Goal: Transaction & Acquisition: Subscribe to service/newsletter

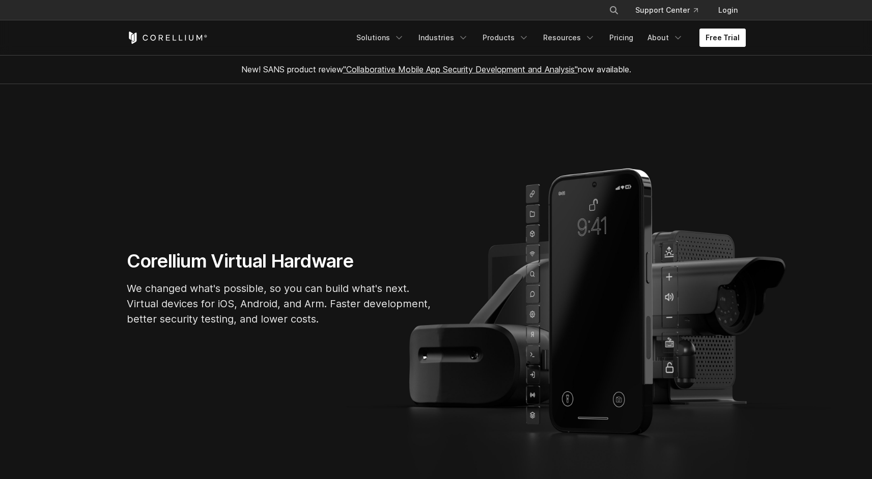
click at [723, 42] on link "Free Trial" at bounding box center [722, 38] width 46 height 18
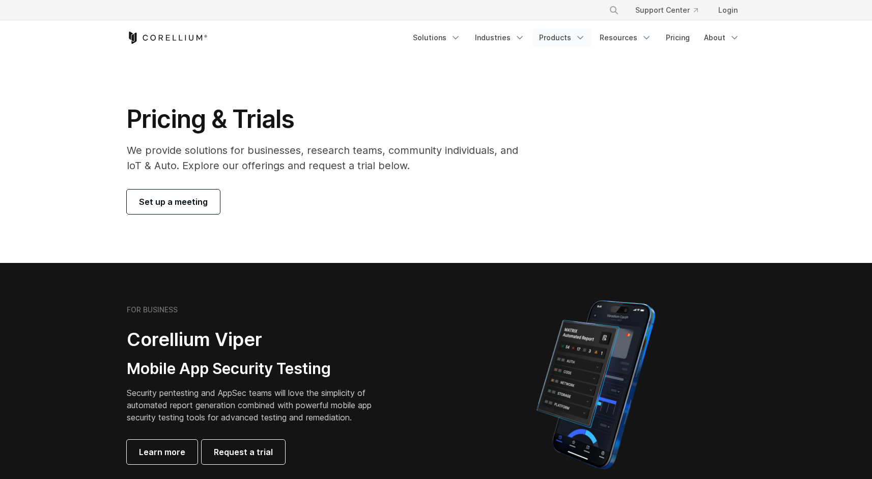
click at [574, 34] on link "Products" at bounding box center [562, 38] width 59 height 18
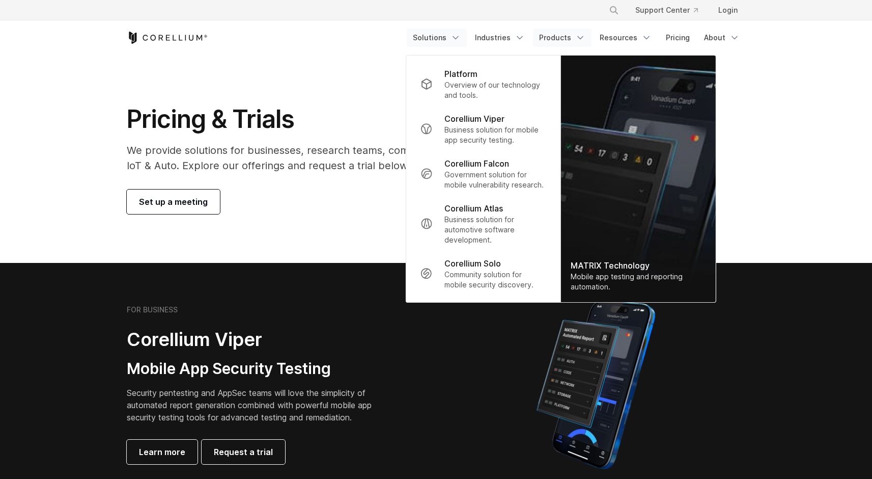
click at [452, 39] on link "Solutions" at bounding box center [437, 38] width 60 height 18
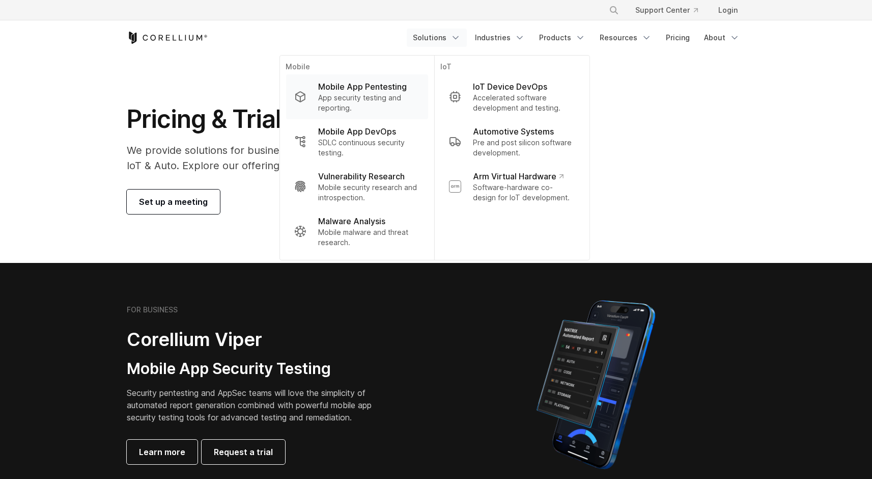
click at [372, 97] on p "App security testing and reporting." at bounding box center [368, 103] width 101 height 20
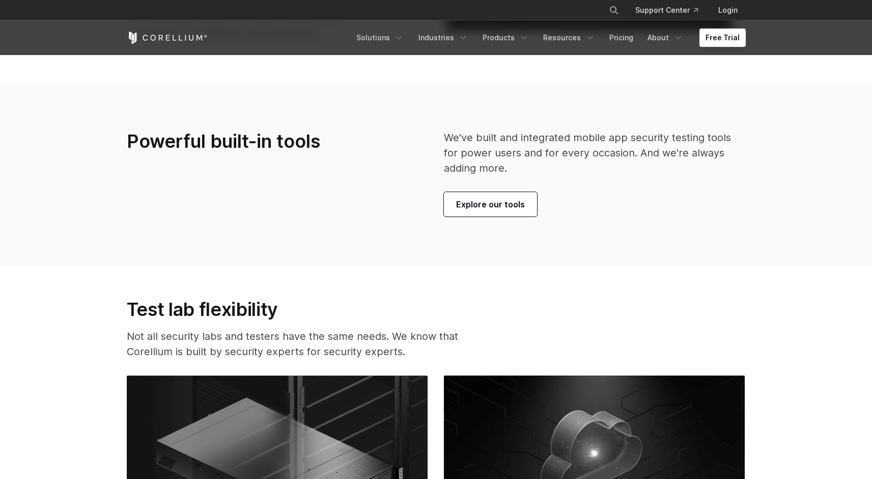
scroll to position [2374, 0]
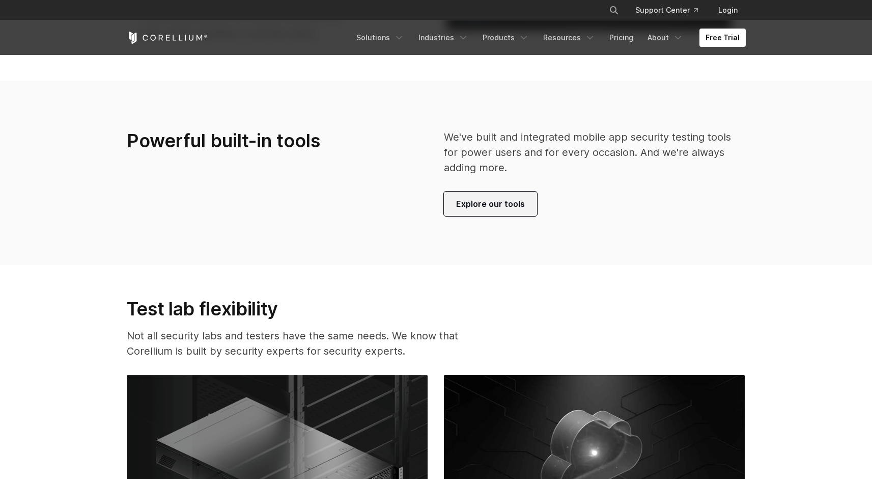
click at [475, 206] on span "Explore our tools" at bounding box center [490, 204] width 69 height 12
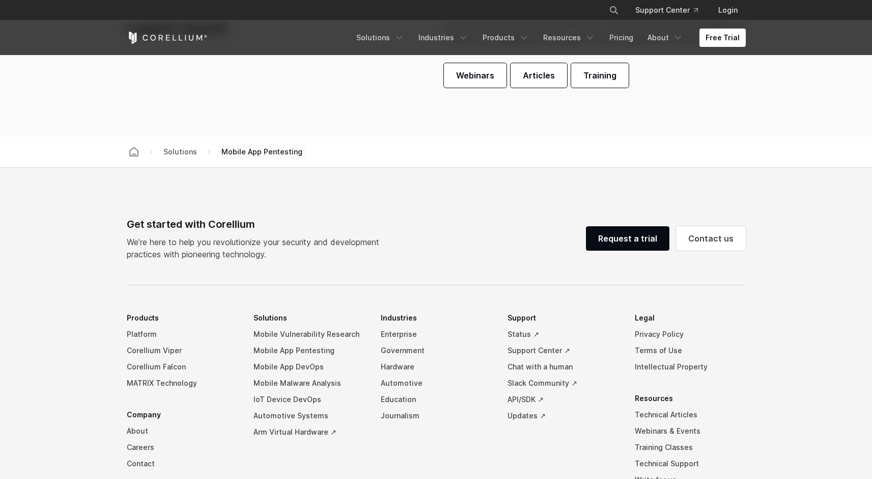
scroll to position [3084, 0]
click at [616, 240] on link "Request a trial" at bounding box center [627, 236] width 83 height 24
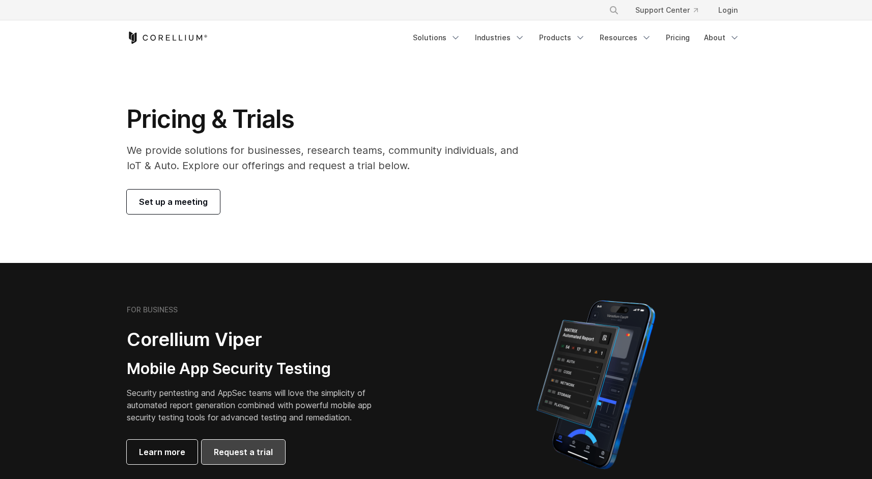
click at [257, 453] on span "Request a trial" at bounding box center [243, 451] width 59 height 12
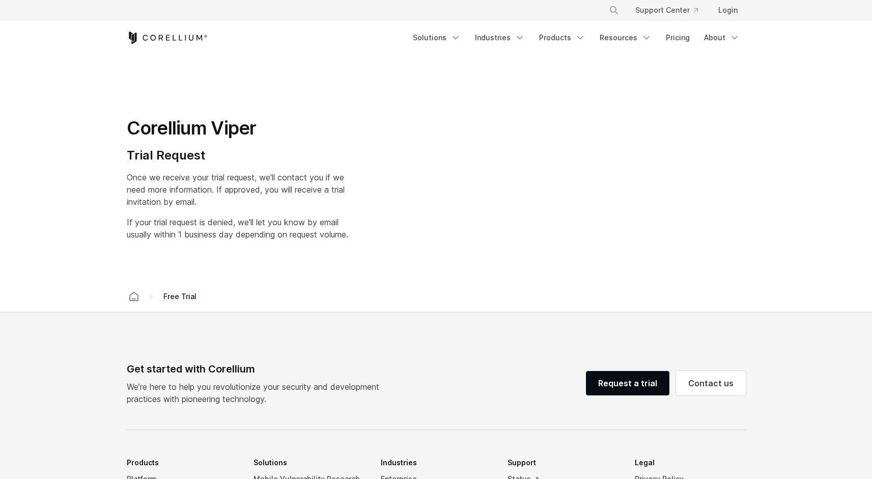
select select "**"
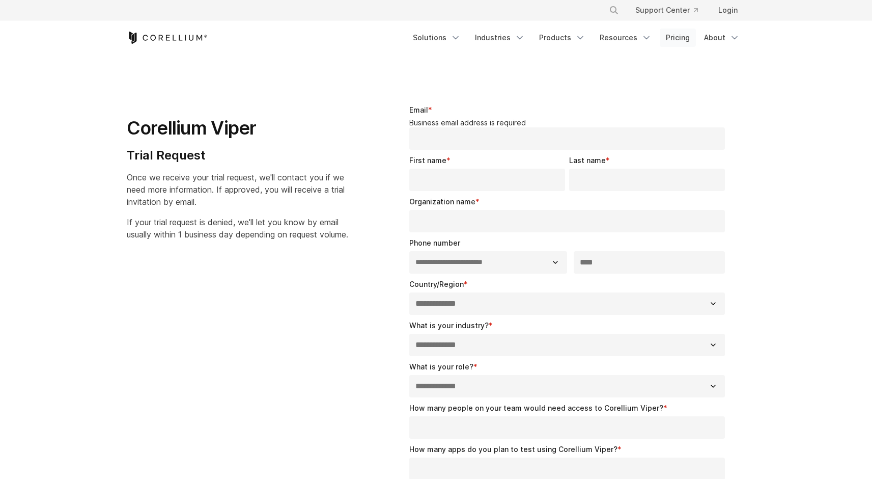
click at [679, 36] on link "Pricing" at bounding box center [678, 38] width 36 height 18
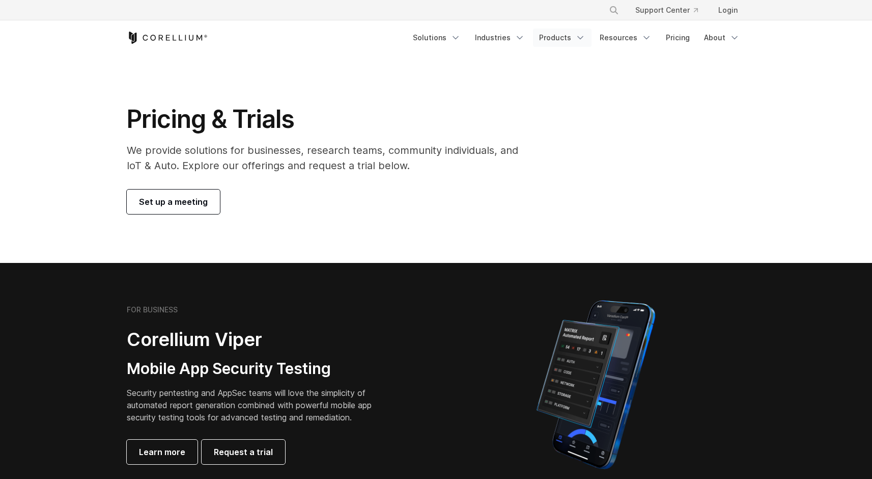
click at [572, 39] on link "Products" at bounding box center [562, 38] width 59 height 18
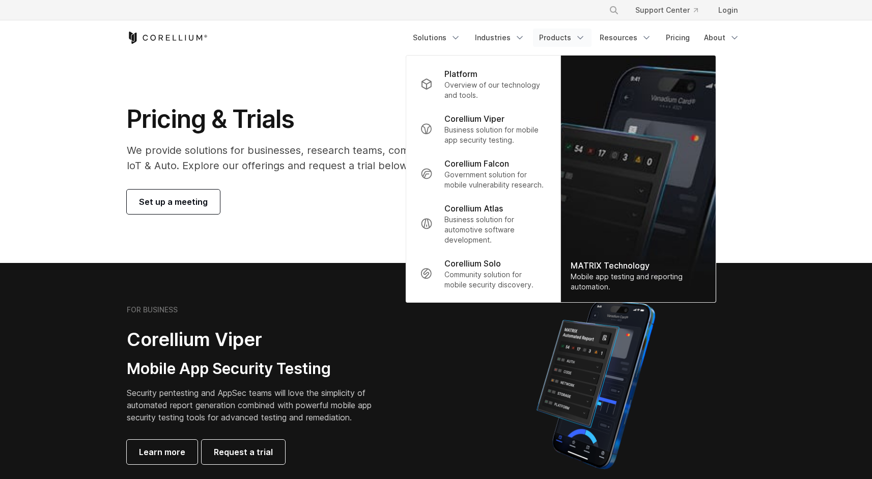
click at [203, 207] on span "Set up a meeting" at bounding box center [173, 201] width 69 height 12
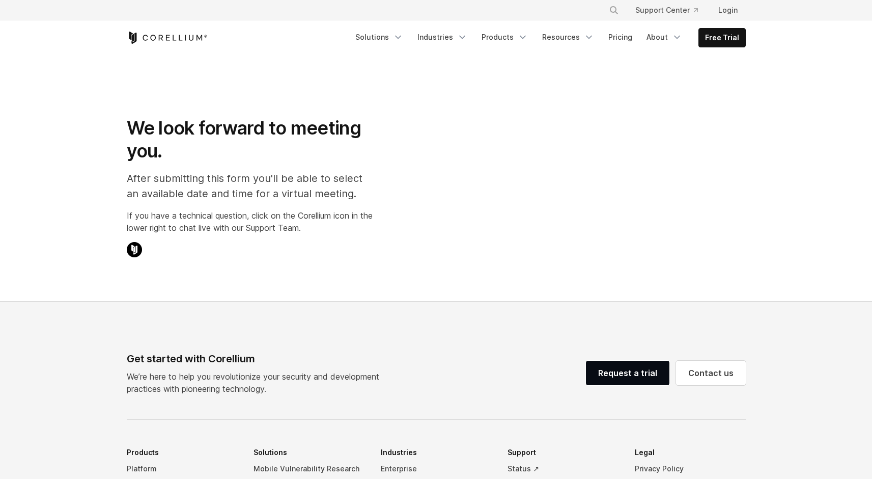
select select "**"
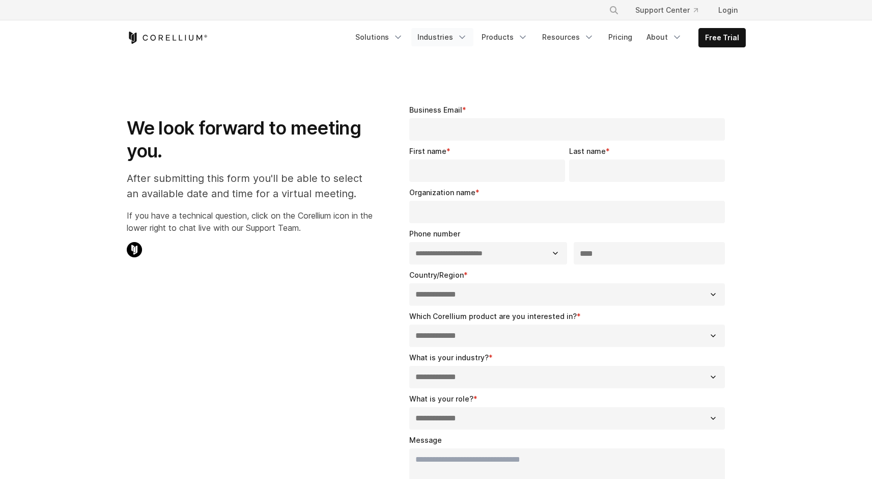
click at [459, 33] on link "Industries" at bounding box center [442, 37] width 62 height 18
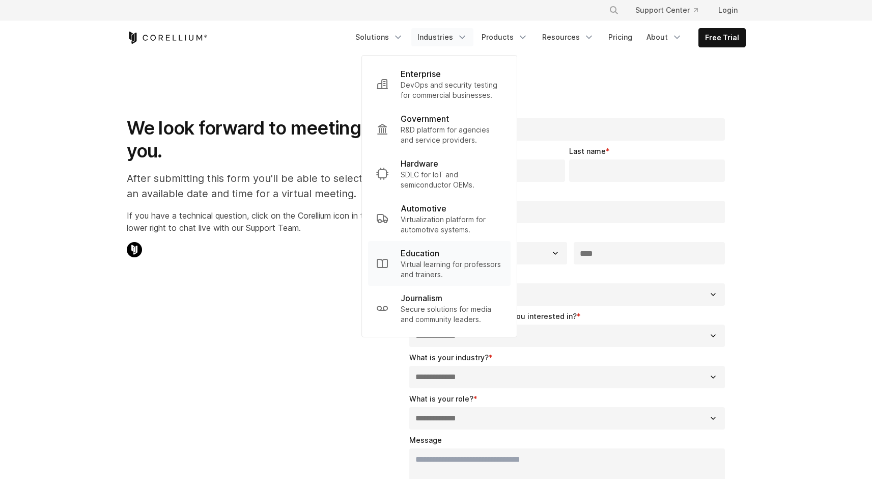
click at [444, 265] on p "Virtual learning for professors and trainers." at bounding box center [452, 269] width 102 height 20
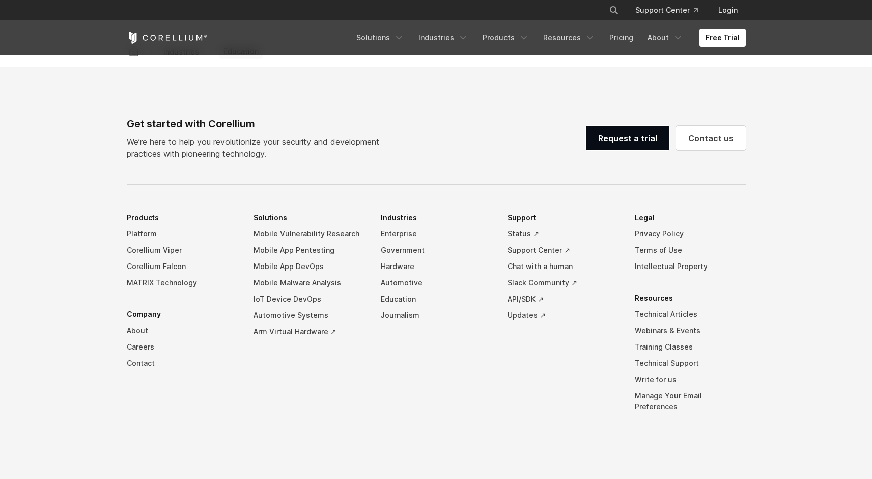
scroll to position [3324, 0]
